Goal: Check status: Check status

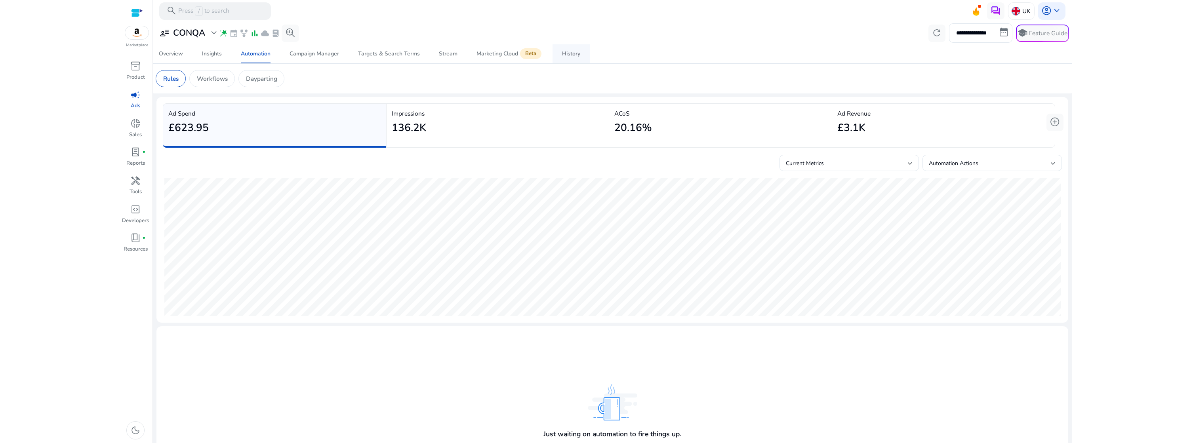
click at [572, 53] on div "History" at bounding box center [571, 54] width 18 height 6
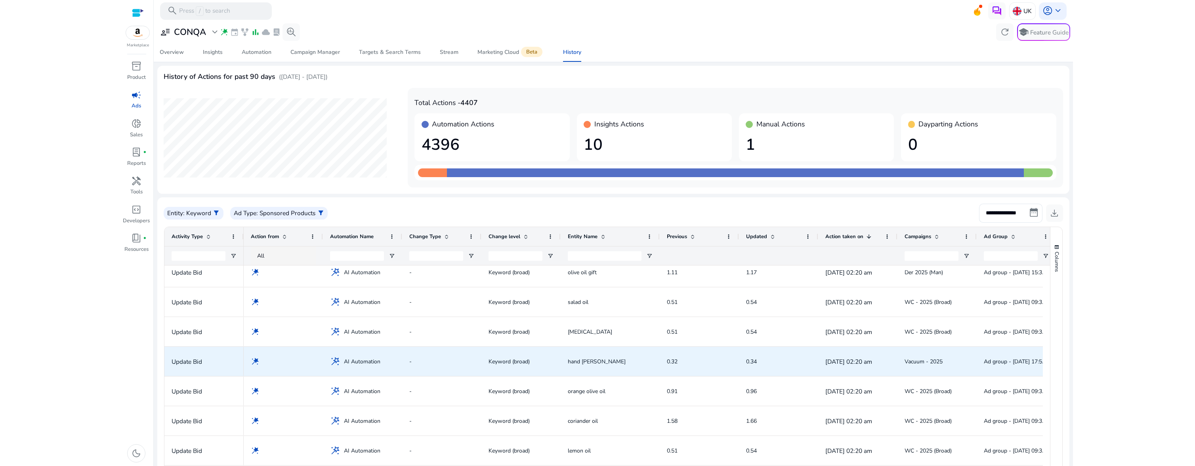
scroll to position [39, 0]
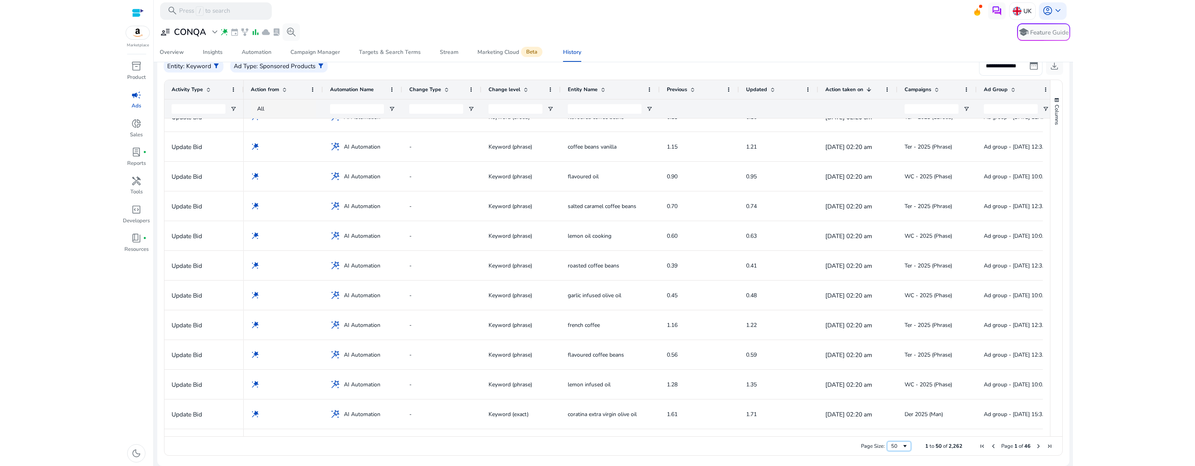
click at [894, 443] on div "50" at bounding box center [896, 446] width 11 height 7
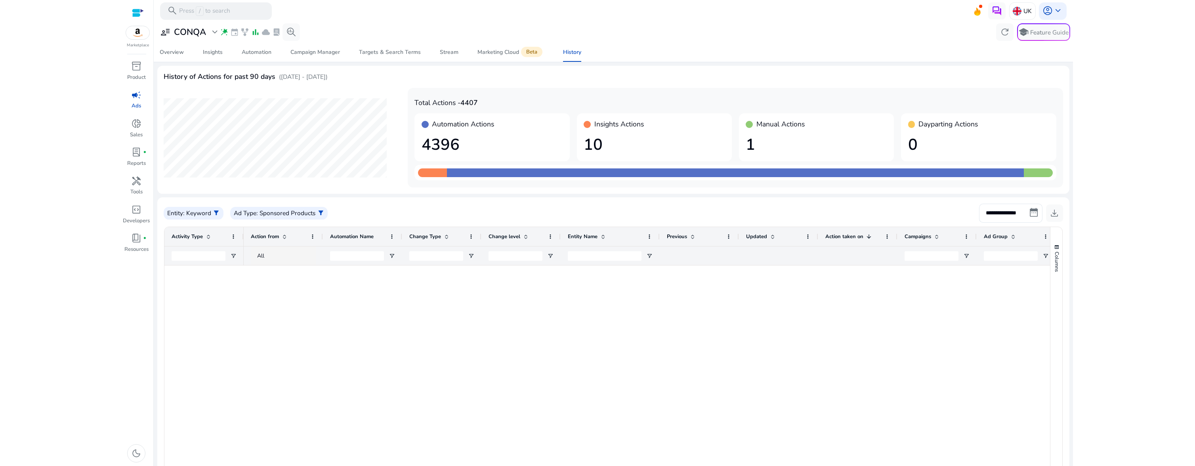
scroll to position [2661, 0]
